Goal: Find specific page/section: Find specific page/section

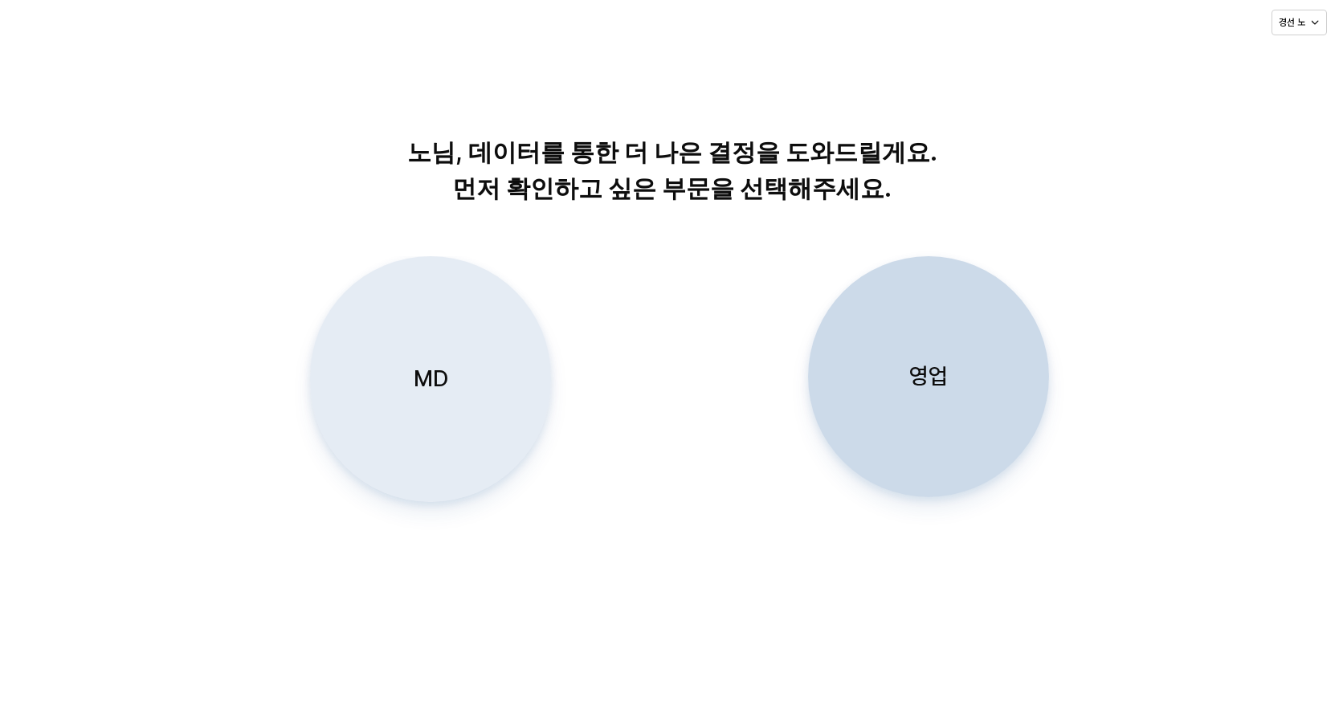
click at [419, 377] on p "MD" at bounding box center [431, 379] width 35 height 30
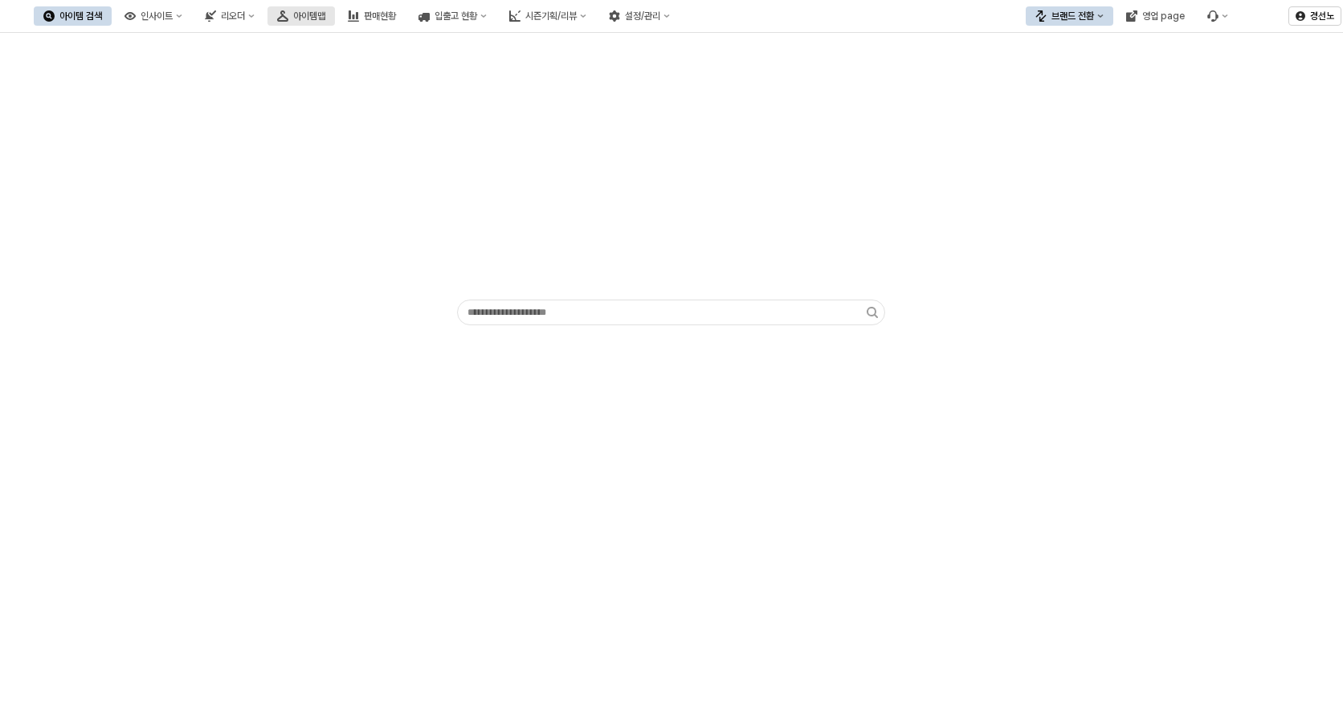
click at [325, 15] on div "아이템맵" at bounding box center [309, 15] width 32 height 11
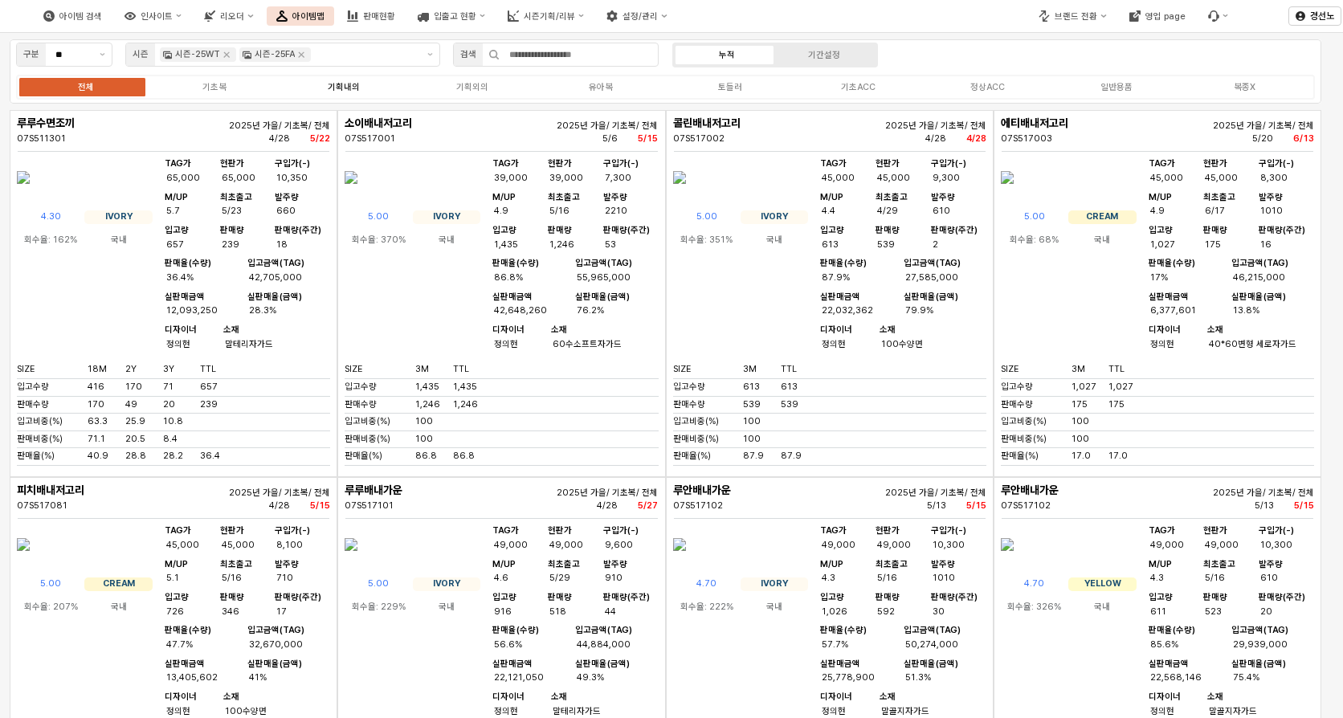
click at [349, 86] on div "기획내의" at bounding box center [344, 87] width 32 height 10
